Goal: Information Seeking & Learning: Learn about a topic

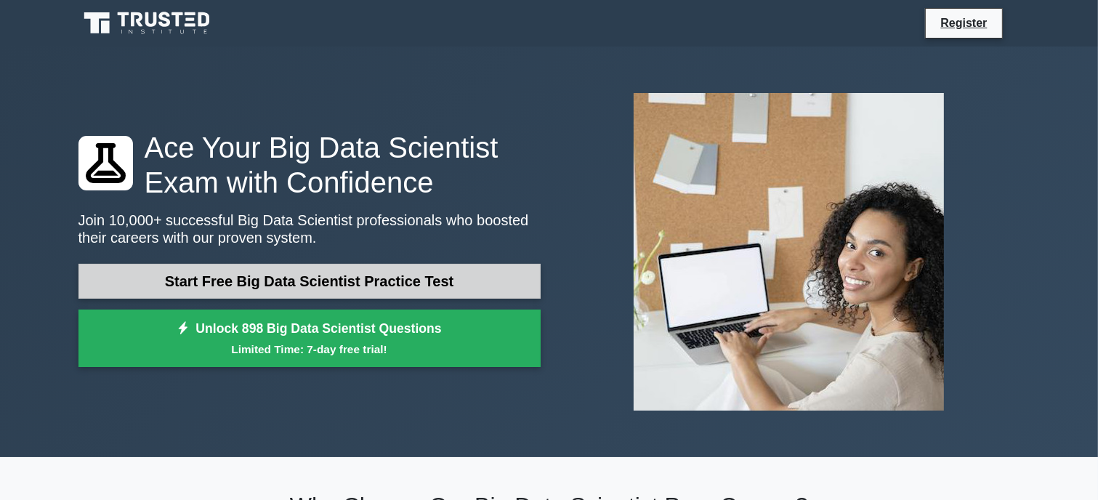
click at [302, 284] on link "Start Free Big Data Scientist Practice Test" at bounding box center [309, 281] width 462 height 35
